Goal: Information Seeking & Learning: Learn about a topic

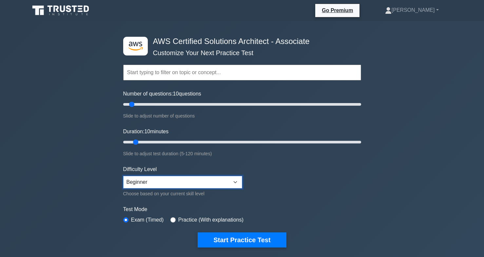
select select "intermediate"
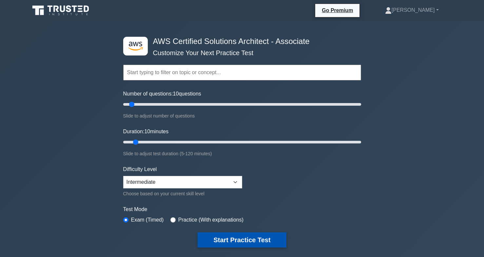
click at [227, 237] on button "Start Practice Test" at bounding box center [242, 239] width 89 height 15
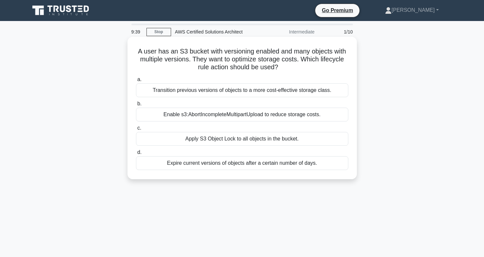
click at [262, 88] on div "Transition previous versions of objects to a more cost-effective storage class." at bounding box center [242, 90] width 212 height 14
click at [136, 82] on input "a. Transition previous versions of objects to a more cost-effective storage cla…" at bounding box center [136, 79] width 0 height 4
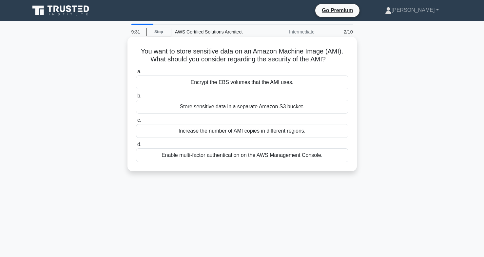
click at [297, 86] on div "Encrypt the EBS volumes that the AMI uses." at bounding box center [242, 82] width 212 height 14
click at [136, 74] on input "a. Encrypt the EBS volumes that the AMI uses." at bounding box center [136, 72] width 0 height 4
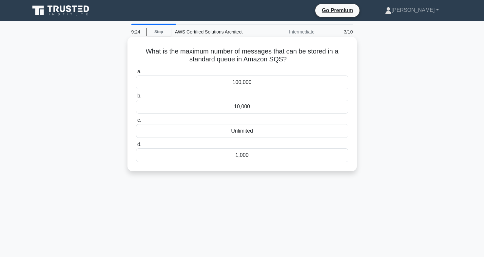
click at [251, 131] on div "Unlimited" at bounding box center [242, 131] width 212 height 14
click at [136, 122] on input "c. Unlimited" at bounding box center [136, 120] width 0 height 4
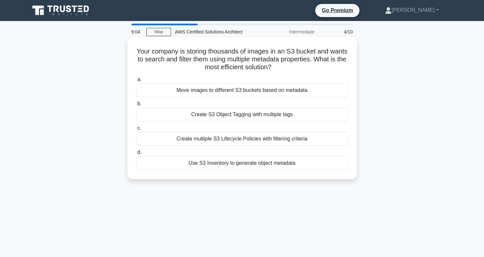
click at [294, 116] on div "Create S3 Object Tagging with multiple tags" at bounding box center [242, 115] width 212 height 14
click at [136, 106] on input "b. Create S3 Object Tagging with multiple tags" at bounding box center [136, 104] width 0 height 4
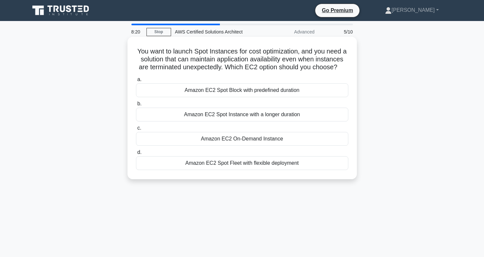
click at [302, 166] on div "Amazon EC2 Spot Fleet with flexible deployment" at bounding box center [242, 163] width 212 height 14
click at [136, 154] on input "d. Amazon EC2 Spot Fleet with flexible deployment" at bounding box center [136, 152] width 0 height 4
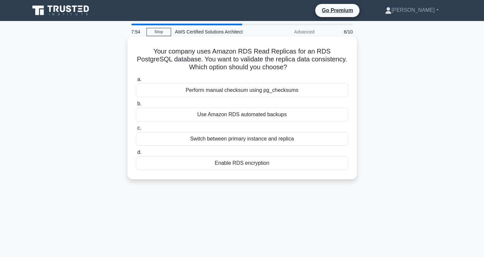
click at [305, 91] on div "Perform manual checksum using pg_checksums" at bounding box center [242, 90] width 212 height 14
click at [136, 82] on input "a. Perform manual checksum using pg_checksums" at bounding box center [136, 79] width 0 height 4
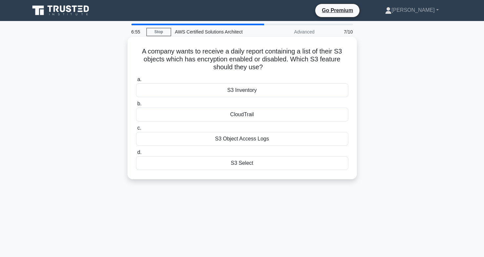
click at [295, 115] on div "CloudTrail" at bounding box center [242, 115] width 212 height 14
click at [136, 106] on input "b. CloudTrail" at bounding box center [136, 104] width 0 height 4
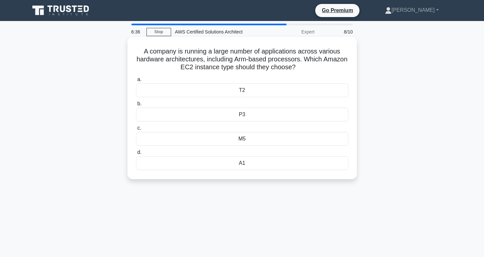
click at [301, 163] on div "A1" at bounding box center [242, 163] width 212 height 14
click at [136, 154] on input "d. A1" at bounding box center [136, 152] width 0 height 4
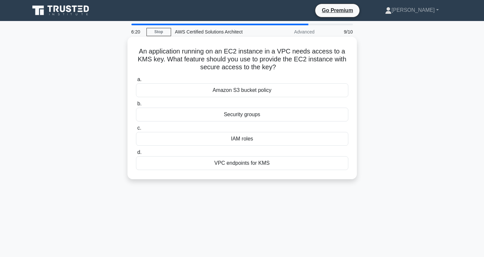
click at [311, 139] on div "IAM roles" at bounding box center [242, 139] width 212 height 14
click at [136, 130] on input "c. IAM roles" at bounding box center [136, 128] width 0 height 4
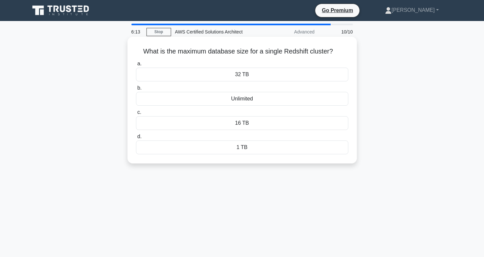
click at [277, 123] on div "16 TB" at bounding box center [242, 123] width 212 height 14
click at [136, 114] on input "c. 16 TB" at bounding box center [136, 112] width 0 height 4
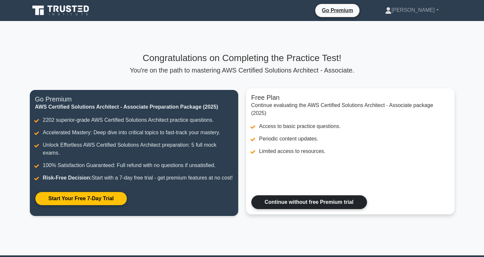
click at [309, 209] on link "Continue without free Premium trial" at bounding box center [309, 202] width 116 height 14
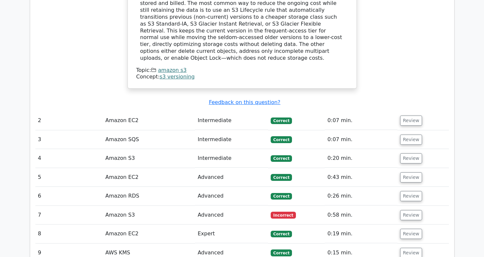
scroll to position [747, 0]
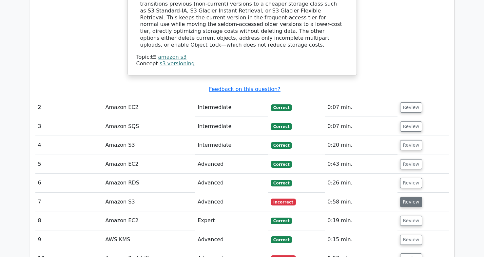
click at [408, 197] on button "Review" at bounding box center [411, 202] width 22 height 10
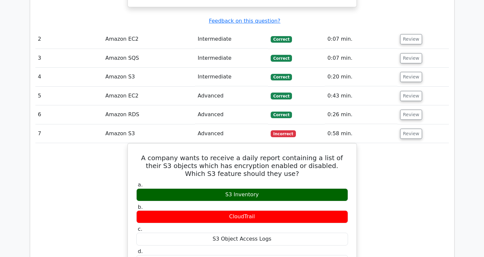
scroll to position [816, 0]
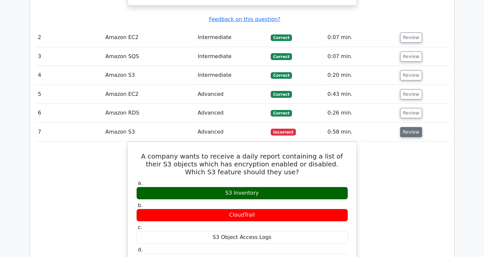
click at [401, 127] on button "Review" at bounding box center [411, 132] width 22 height 10
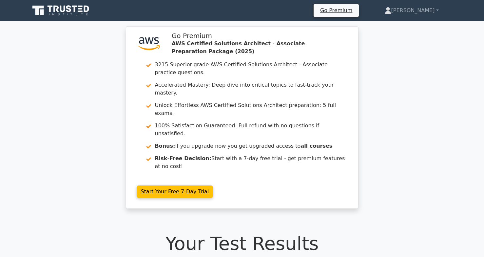
scroll to position [0, 0]
